Goal: Task Accomplishment & Management: Manage account settings

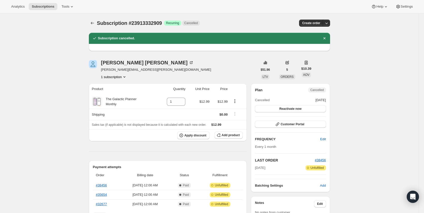
click at [96, 23] on button "Subscriptions" at bounding box center [92, 23] width 7 height 7
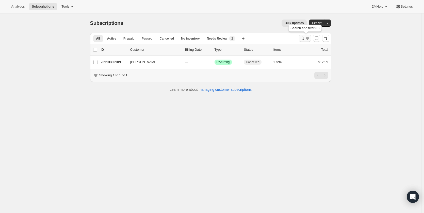
click at [301, 40] on icon "Search and filter results" at bounding box center [302, 38] width 5 height 5
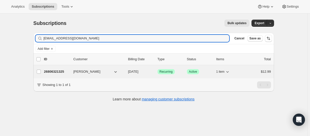
type input "[EMAIL_ADDRESS][DOMAIN_NAME]"
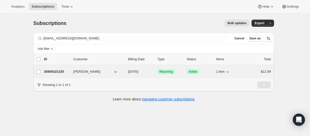
click at [56, 71] on p "26806321325" at bounding box center [56, 71] width 25 height 5
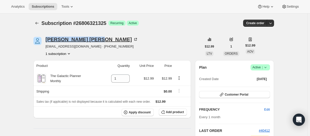
drag, startPoint x: 45, startPoint y: 39, endPoint x: 78, endPoint y: 39, distance: 33.2
click at [78, 39] on div "[PERSON_NAME] [EMAIL_ADDRESS][DOMAIN_NAME] · [PHONE_NUMBER] 1 subscription" at bounding box center [117, 46] width 169 height 19
copy div "[PERSON_NAME]"
